Goal: Entertainment & Leisure: Consume media (video, audio)

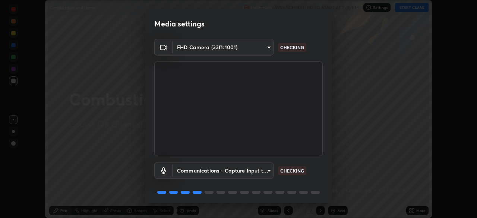
scroll to position [26, 0]
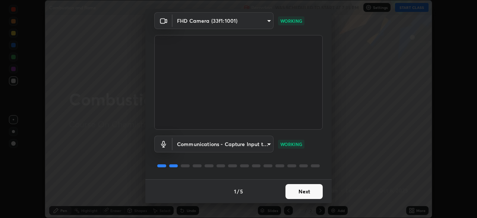
click at [300, 194] on button "Next" at bounding box center [303, 191] width 37 height 15
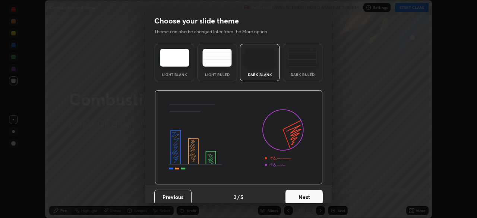
click at [302, 194] on button "Next" at bounding box center [303, 197] width 37 height 15
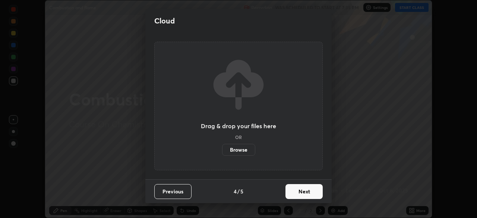
click at [301, 197] on button "Next" at bounding box center [303, 191] width 37 height 15
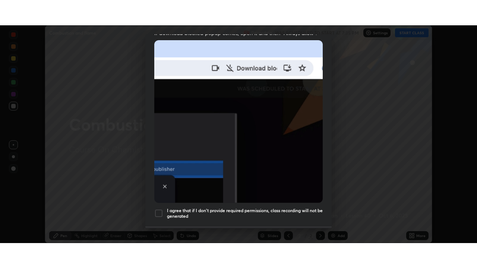
scroll to position [178, 0]
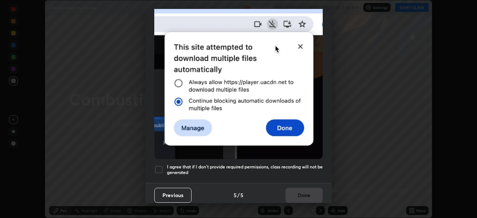
click at [159, 166] on div at bounding box center [158, 169] width 9 height 9
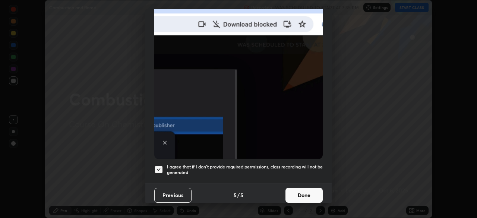
click at [298, 192] on button "Done" at bounding box center [303, 195] width 37 height 15
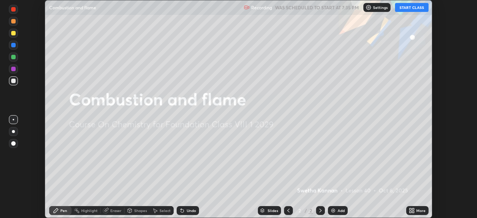
click at [404, 7] on button "START CLASS" at bounding box center [412, 7] width 34 height 9
click at [414, 212] on icon at bounding box center [411, 210] width 6 height 6
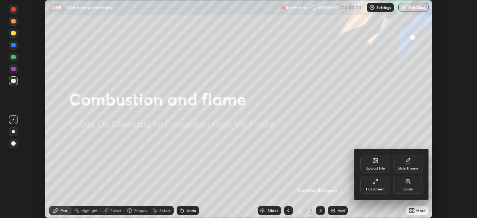
click at [379, 185] on div "Full screen" at bounding box center [375, 185] width 30 height 18
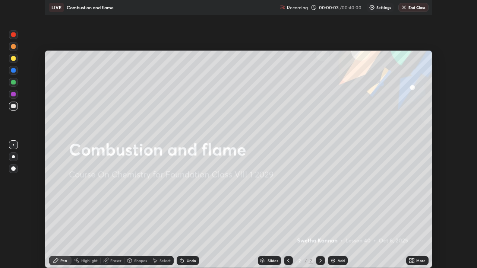
scroll to position [268, 477]
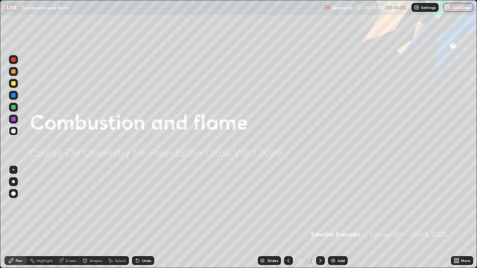
click at [331, 217] on img at bounding box center [333, 261] width 6 height 6
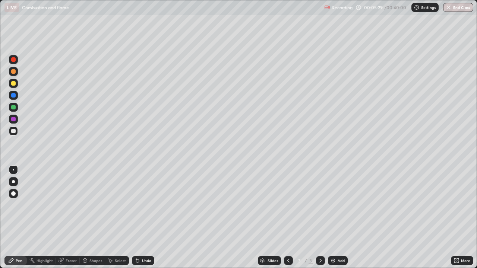
click at [13, 84] on div at bounding box center [13, 83] width 4 height 4
click at [14, 60] on div at bounding box center [13, 59] width 4 height 4
click at [12, 95] on div at bounding box center [13, 95] width 4 height 4
click at [332, 217] on img at bounding box center [333, 261] width 6 height 6
click at [15, 107] on div at bounding box center [13, 107] width 4 height 4
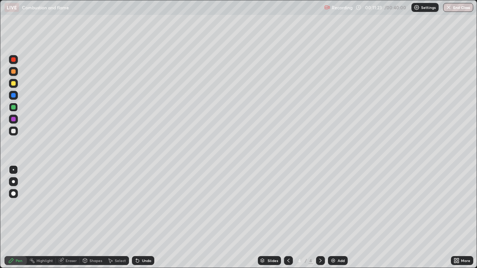
click at [11, 120] on div at bounding box center [13, 119] width 9 height 9
click at [12, 108] on div at bounding box center [13, 107] width 4 height 4
click at [13, 97] on div at bounding box center [13, 95] width 4 height 4
click at [15, 131] on div at bounding box center [13, 131] width 4 height 4
click at [12, 110] on div at bounding box center [13, 107] width 9 height 9
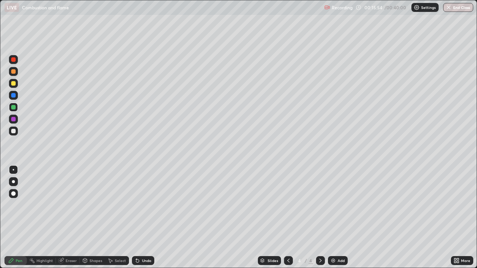
click at [332, 217] on div "Add" at bounding box center [338, 260] width 20 height 9
click at [14, 85] on div at bounding box center [13, 83] width 4 height 4
click at [15, 72] on div at bounding box center [13, 71] width 4 height 4
click at [12, 120] on div at bounding box center [13, 119] width 4 height 4
click at [13, 131] on div at bounding box center [13, 131] width 4 height 4
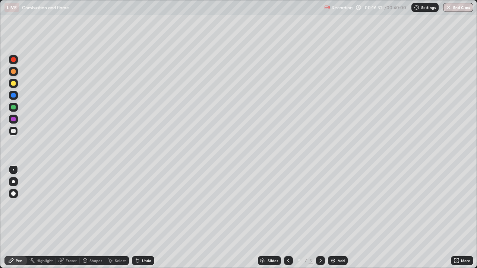
click at [13, 85] on div at bounding box center [13, 83] width 4 height 4
click at [13, 133] on div at bounding box center [13, 131] width 4 height 4
click at [13, 120] on div at bounding box center [13, 119] width 4 height 4
click at [14, 109] on div at bounding box center [13, 107] width 4 height 4
click at [13, 72] on div at bounding box center [13, 71] width 4 height 4
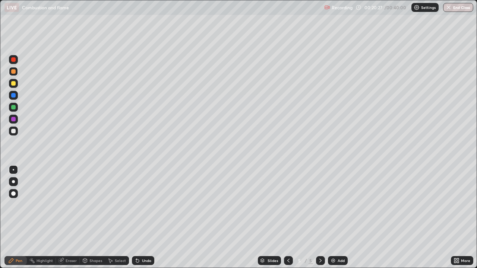
click at [13, 84] on div at bounding box center [13, 83] width 4 height 4
